Goal: Transaction & Acquisition: Purchase product/service

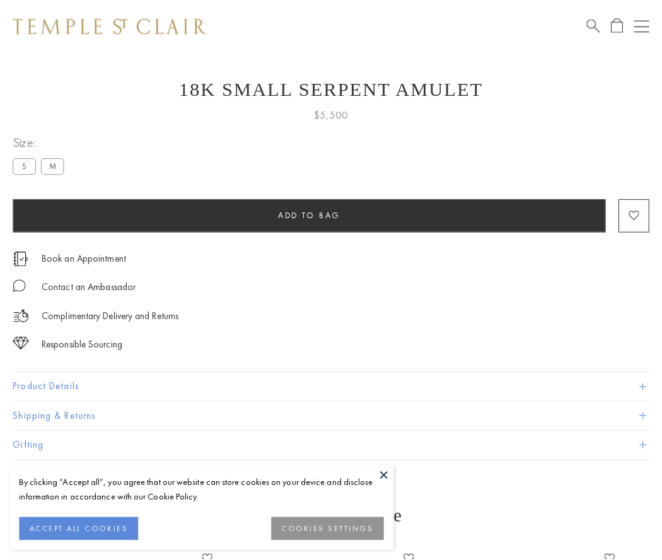
scroll to position [50, 0]
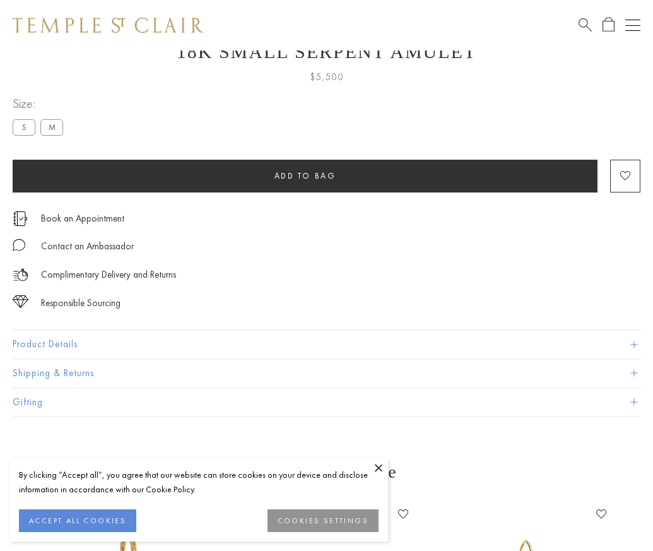
click at [305, 175] on span "Add to bag" at bounding box center [305, 175] width 62 height 11
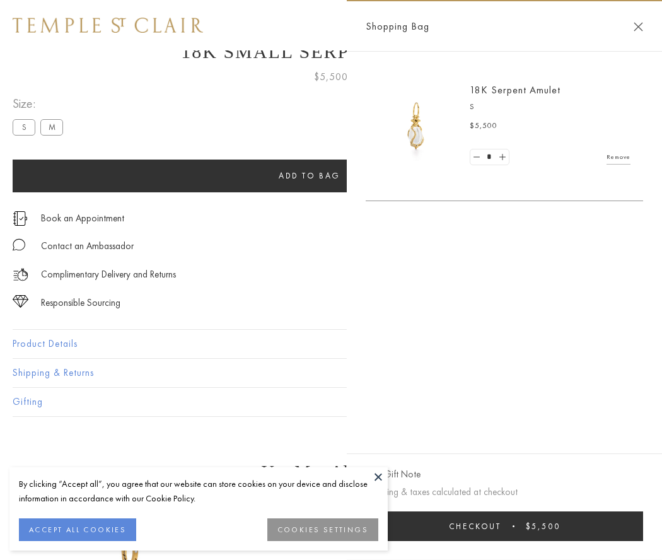
click at [513, 526] on button "Checkout $5,500" at bounding box center [505, 527] width 278 height 30
